Goal: Information Seeking & Learning: Learn about a topic

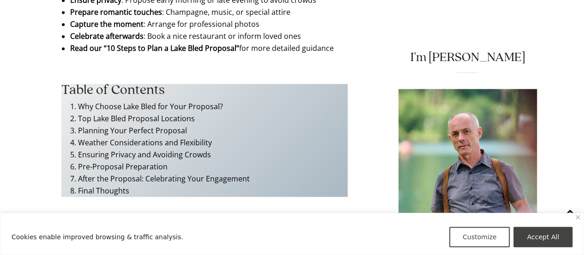
scroll to position [625, 0]
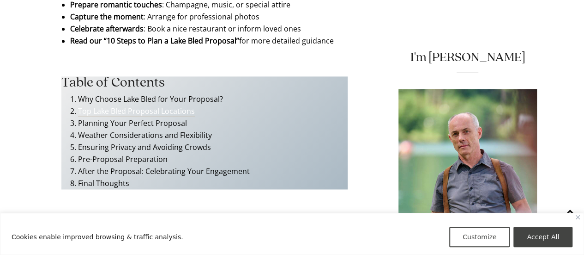
click at [118, 106] on link "Top Lake Bled Proposal Locations" at bounding box center [136, 111] width 117 height 10
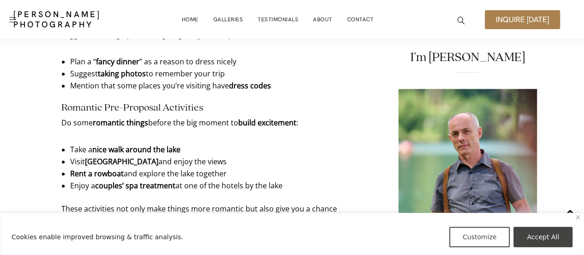
scroll to position [3867, 0]
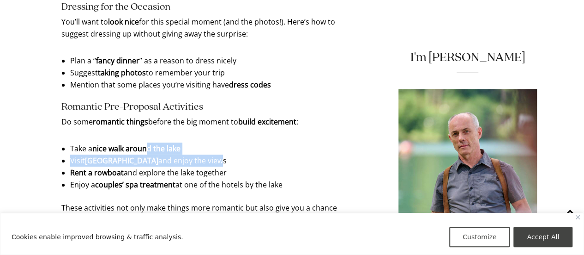
drag, startPoint x: 147, startPoint y: 122, endPoint x: 188, endPoint y: 129, distance: 41.2
click at [188, 142] on ul "Take a nice walk around the lake Visit [GEOGRAPHIC_DATA] and enjoy the views Re…" at bounding box center [204, 166] width 269 height 48
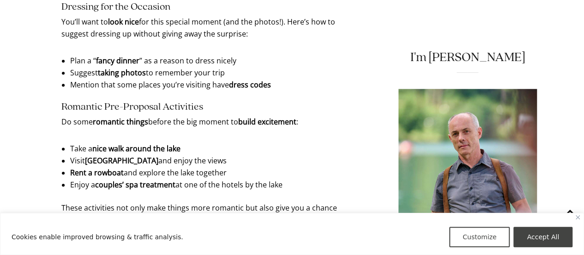
click at [216, 154] on li "Visit [GEOGRAPHIC_DATA] and enjoy the views" at bounding box center [204, 160] width 269 height 12
drag, startPoint x: 99, startPoint y: 146, endPoint x: 145, endPoint y: 148, distance: 45.8
click at [145, 166] on li "Rent a rowboat and explore the lake together" at bounding box center [204, 172] width 269 height 12
drag, startPoint x: 127, startPoint y: 157, endPoint x: 160, endPoint y: 161, distance: 34.0
click at [160, 179] on strong "couples’ spa treatment" at bounding box center [135, 184] width 80 height 10
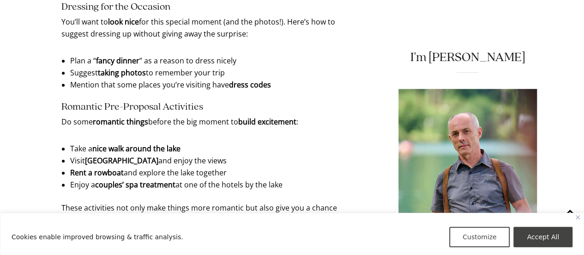
click at [205, 201] on p "These activities not only make things more romantic but also give you a chance …" at bounding box center [204, 213] width 286 height 24
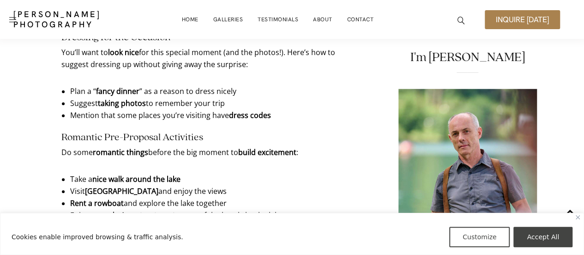
scroll to position [3733, 0]
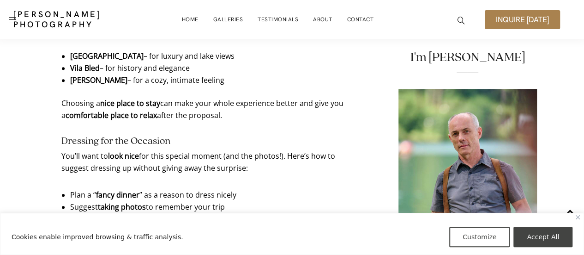
click at [205, 200] on li "Suggest taking photos to remember your trip" at bounding box center [204, 206] width 269 height 12
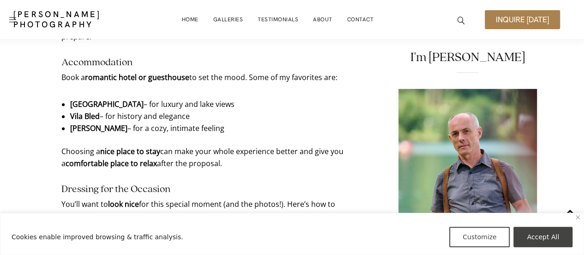
scroll to position [3683, 0]
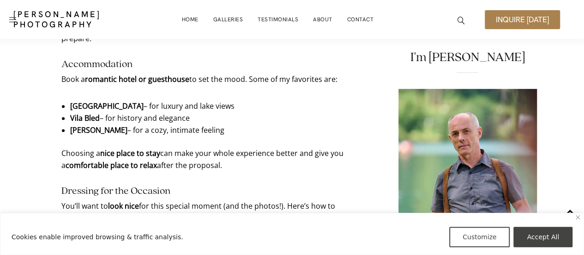
drag, startPoint x: 138, startPoint y: 81, endPoint x: 70, endPoint y: 74, distance: 68.3
copy strong "[GEOGRAPHIC_DATA]"
drag, startPoint x: 103, startPoint y: 105, endPoint x: 71, endPoint y: 104, distance: 32.4
click at [71, 125] on strong "[PERSON_NAME]" at bounding box center [98, 130] width 57 height 10
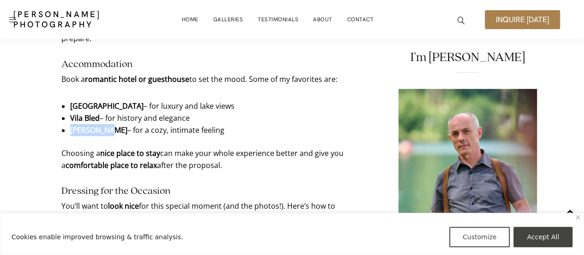
copy strong "[PERSON_NAME]"
click at [79, 101] on strong "[GEOGRAPHIC_DATA]" at bounding box center [106, 106] width 73 height 10
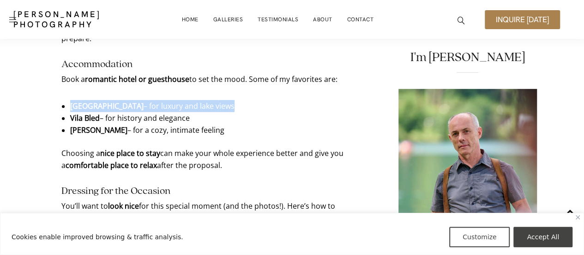
click at [79, 101] on strong "[GEOGRAPHIC_DATA]" at bounding box center [106, 106] width 73 height 10
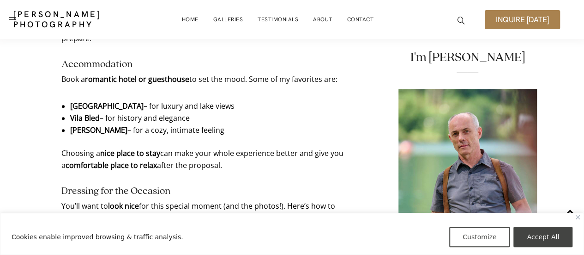
drag, startPoint x: 139, startPoint y: 81, endPoint x: 69, endPoint y: 81, distance: 69.3
copy strong "[GEOGRAPHIC_DATA]"
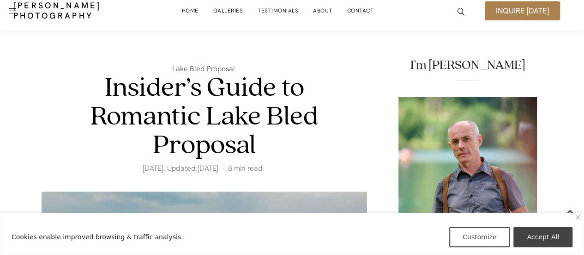
scroll to position [0, 0]
